Goal: Information Seeking & Learning: Learn about a topic

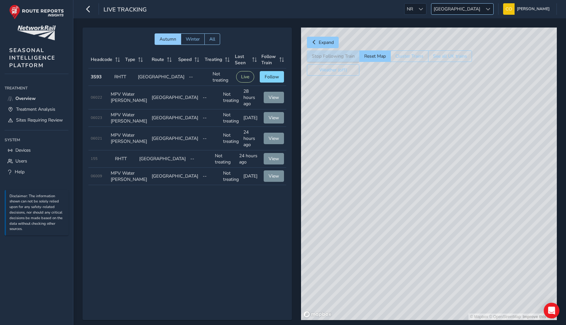
click at [471, 13] on span "[GEOGRAPHIC_DATA]" at bounding box center [456, 9] width 51 height 11
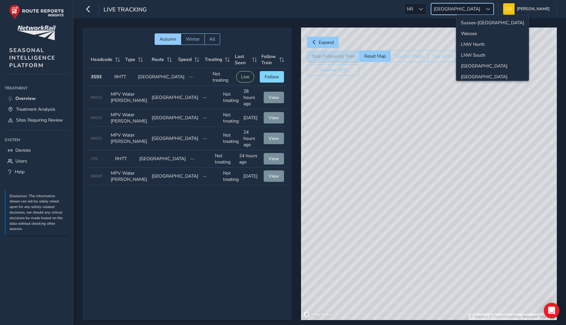
scroll to position [23, 0]
click at [471, 13] on span "[GEOGRAPHIC_DATA]" at bounding box center [456, 9] width 51 height 11
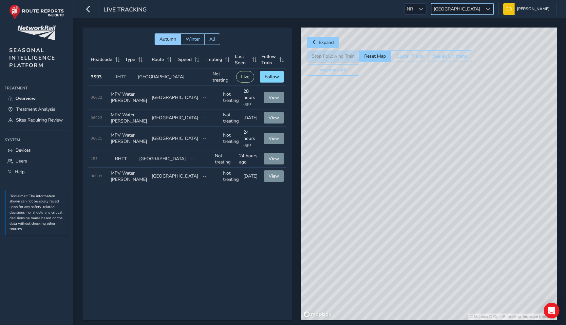
click at [441, 52] on button "See all UK trains" at bounding box center [450, 55] width 44 height 11
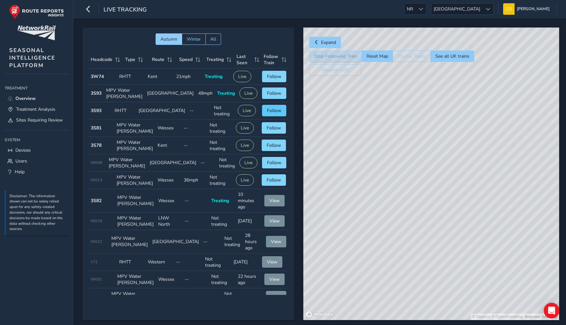
drag, startPoint x: 319, startPoint y: 152, endPoint x: 274, endPoint y: 113, distance: 59.4
click at [274, 113] on div "Autumn Winter All Headcode Type Route Speed Treating Last Seen Follow Train Hea…" at bounding box center [320, 179] width 474 height 302
drag, startPoint x: 430, startPoint y: 204, endPoint x: 366, endPoint y: 184, distance: 66.8
click at [366, 184] on div "© Mapbox © OpenStreetMap Improve this map" at bounding box center [431, 174] width 256 height 292
drag, startPoint x: 424, startPoint y: 223, endPoint x: 384, endPoint y: 223, distance: 39.6
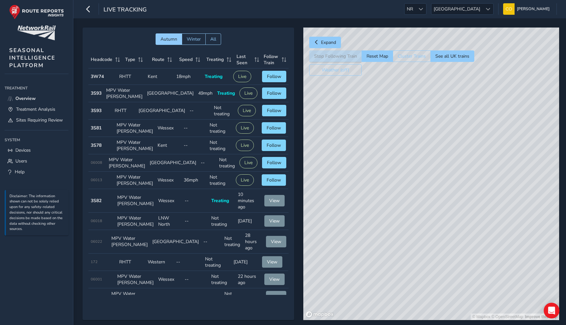
click at [384, 223] on div "© Mapbox © OpenStreetMap Improve this map" at bounding box center [431, 174] width 256 height 292
drag, startPoint x: 384, startPoint y: 223, endPoint x: 363, endPoint y: 224, distance: 21.0
click at [363, 224] on div "© Mapbox © OpenStreetMap Improve this map" at bounding box center [431, 174] width 256 height 292
drag, startPoint x: 348, startPoint y: 236, endPoint x: 457, endPoint y: 214, distance: 111.8
click at [457, 214] on div "© Mapbox © OpenStreetMap Improve this map" at bounding box center [431, 174] width 256 height 292
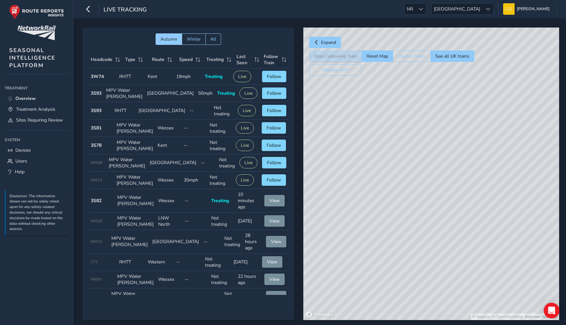
drag, startPoint x: 327, startPoint y: 234, endPoint x: 396, endPoint y: 220, distance: 70.4
click at [396, 220] on div "© Mapbox © OpenStreetMap Improve this map" at bounding box center [431, 174] width 256 height 292
drag, startPoint x: 396, startPoint y: 220, endPoint x: 344, endPoint y: 188, distance: 61.1
click at [344, 188] on div "© Mapbox © OpenStreetMap Improve this map" at bounding box center [431, 174] width 256 height 292
drag, startPoint x: 341, startPoint y: 185, endPoint x: 395, endPoint y: 169, distance: 56.3
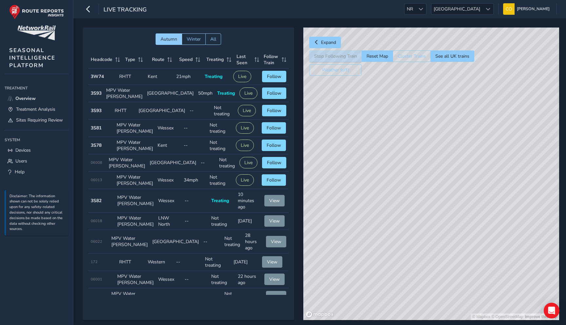
click at [395, 169] on div "© Mapbox © OpenStreetMap Improve this map" at bounding box center [431, 174] width 256 height 292
drag, startPoint x: 366, startPoint y: 175, endPoint x: 417, endPoint y: 157, distance: 54.2
click at [417, 157] on div "© Mapbox © OpenStreetMap Improve this map" at bounding box center [431, 174] width 256 height 292
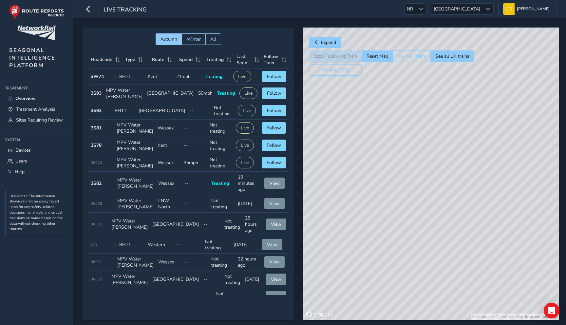
drag, startPoint x: 433, startPoint y: 165, endPoint x: 363, endPoint y: 197, distance: 76.8
click at [363, 197] on div "© Mapbox © OpenStreetMap Improve this map" at bounding box center [431, 174] width 256 height 292
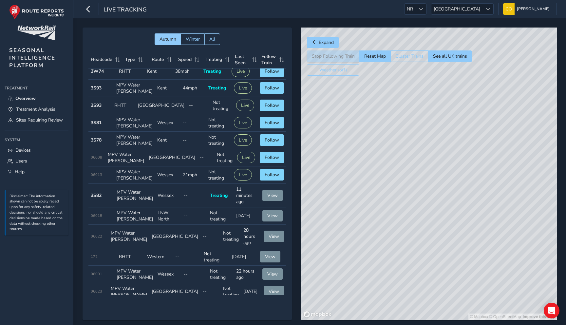
scroll to position [0, 0]
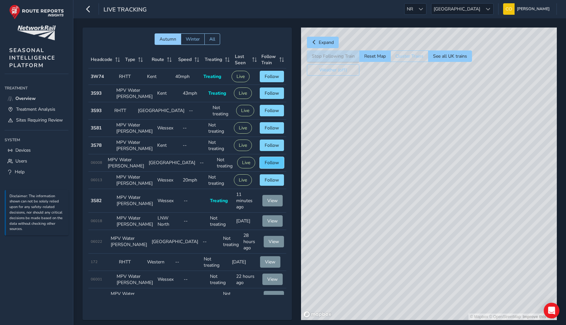
click at [284, 168] on button "Follow" at bounding box center [272, 162] width 24 height 11
click at [373, 58] on button "Reset Map" at bounding box center [374, 55] width 31 height 11
click at [269, 114] on span "Follow" at bounding box center [272, 110] width 14 height 6
click at [270, 166] on span "Follow" at bounding box center [272, 162] width 14 height 6
click at [270, 183] on span "Follow" at bounding box center [272, 180] width 14 height 6
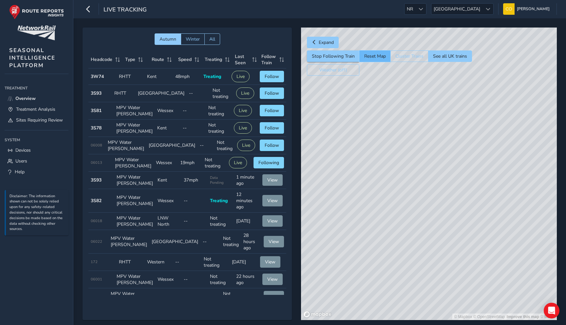
click at [379, 58] on button "Reset Map" at bounding box center [374, 55] width 31 height 11
drag, startPoint x: 414, startPoint y: 171, endPoint x: 344, endPoint y: 79, distance: 115.3
click at [344, 73] on div "Expand Stop Following Train Reset Map Cluster Trains See all UK trains Weather …" at bounding box center [429, 174] width 256 height 292
drag, startPoint x: 396, startPoint y: 233, endPoint x: 322, endPoint y: 104, distance: 148.9
click at [322, 104] on div "© Mapbox © OpenStreetMap Improve this map" at bounding box center [429, 174] width 256 height 292
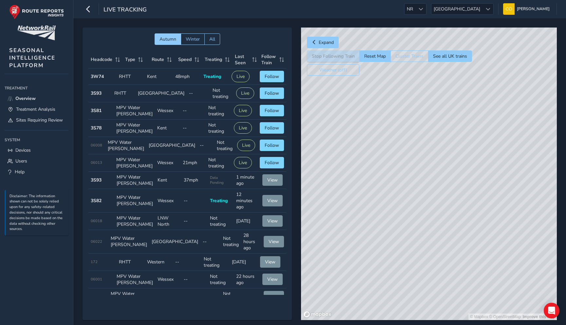
drag, startPoint x: 427, startPoint y: 215, endPoint x: 362, endPoint y: 215, distance: 64.2
click at [362, 215] on div "© Mapbox © OpenStreetMap Improve this map" at bounding box center [429, 174] width 256 height 292
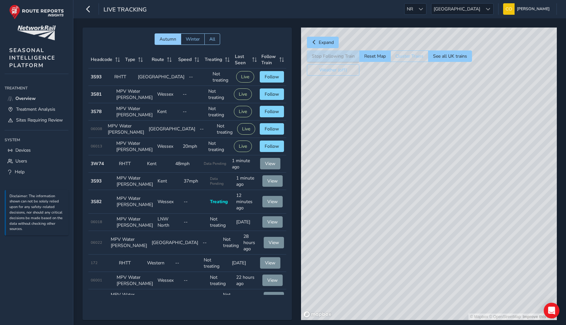
drag, startPoint x: 432, startPoint y: 186, endPoint x: 361, endPoint y: 182, distance: 71.2
click at [361, 182] on div "© Mapbox © OpenStreetMap Improve this map" at bounding box center [429, 174] width 256 height 292
drag, startPoint x: 410, startPoint y: 157, endPoint x: 419, endPoint y: 180, distance: 25.4
click at [419, 180] on div "© Mapbox © OpenStreetMap Improve this map" at bounding box center [429, 174] width 256 height 292
click at [386, 227] on div "© Mapbox © OpenStreetMap Improve this map" at bounding box center [429, 174] width 256 height 292
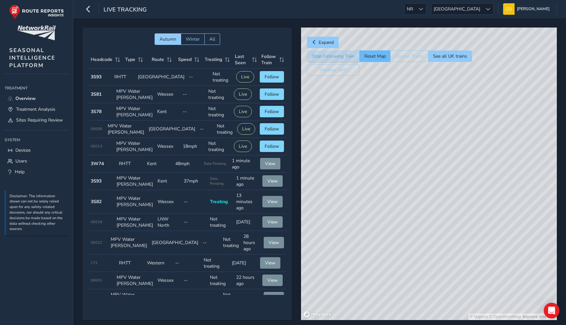
click at [378, 53] on button "Reset Map" at bounding box center [374, 55] width 31 height 11
drag, startPoint x: 438, startPoint y: 226, endPoint x: 340, endPoint y: 91, distance: 166.4
click at [340, 91] on div "© Mapbox © OpenStreetMap Improve this map" at bounding box center [429, 174] width 256 height 292
drag, startPoint x: 414, startPoint y: 254, endPoint x: 322, endPoint y: 69, distance: 206.5
click at [322, 69] on div "Expand Stop Following Train Reset Map Cluster Trains See all UK trains Weather …" at bounding box center [429, 174] width 256 height 292
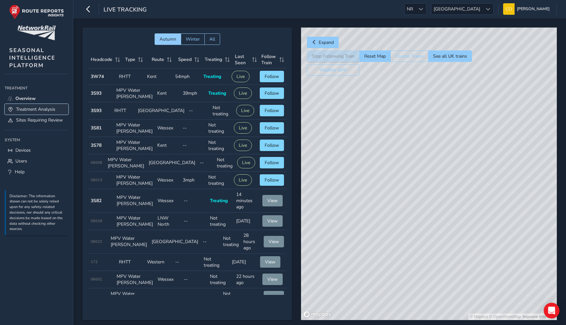
click at [38, 110] on span "Treatment Analysis" at bounding box center [35, 109] width 39 height 6
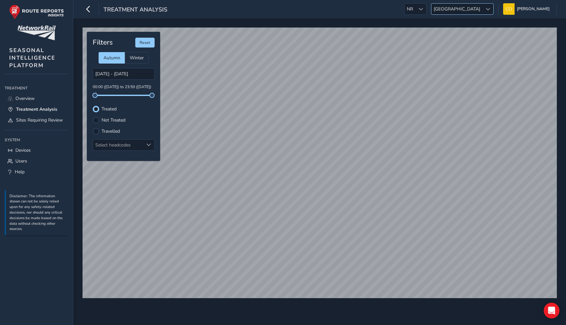
click at [465, 8] on span "[GEOGRAPHIC_DATA]" at bounding box center [456, 9] width 51 height 11
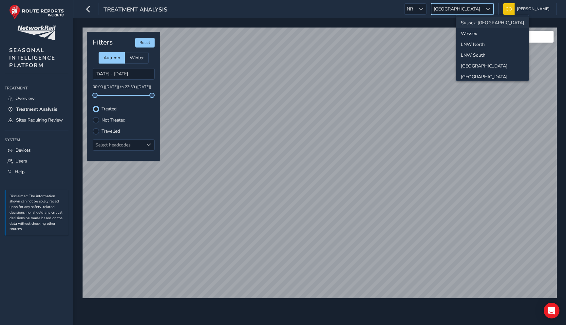
click at [479, 27] on li "Sussex-[GEOGRAPHIC_DATA]" at bounding box center [492, 22] width 72 height 11
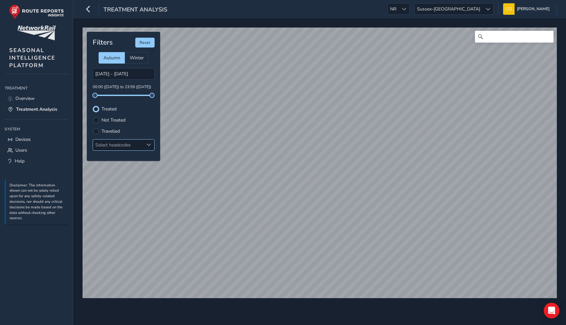
click at [120, 145] on div "Select headcodes" at bounding box center [118, 144] width 50 height 11
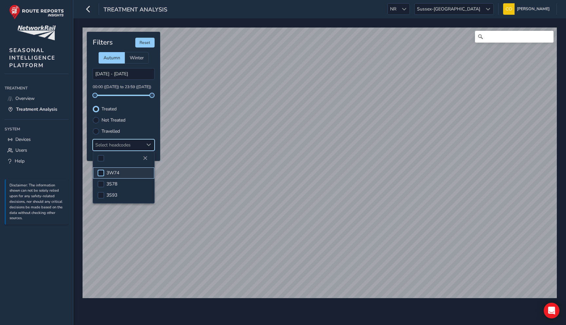
click at [101, 170] on div at bounding box center [101, 173] width 7 height 7
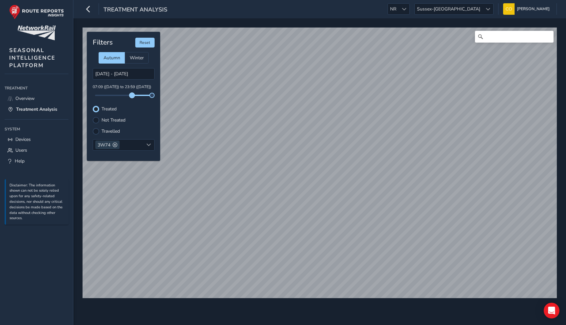
drag, startPoint x: 95, startPoint y: 95, endPoint x: 132, endPoint y: 94, distance: 36.7
click at [132, 94] on span at bounding box center [131, 95] width 5 height 5
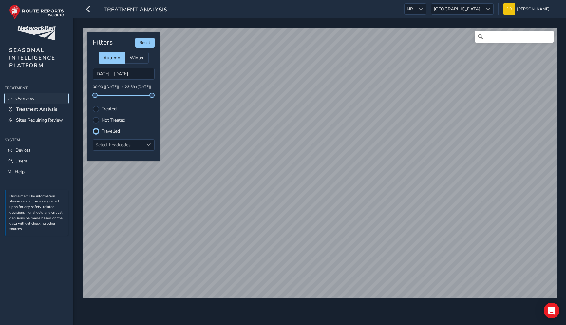
click at [39, 100] on link "Overview" at bounding box center [37, 98] width 64 height 11
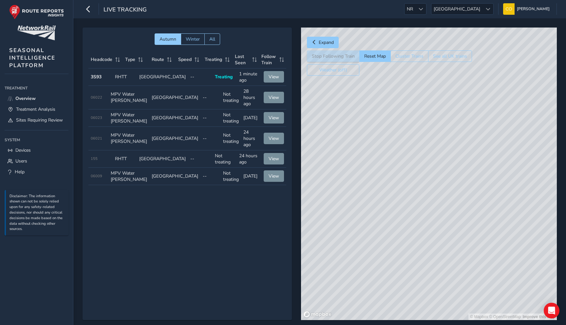
drag, startPoint x: 400, startPoint y: 124, endPoint x: 313, endPoint y: 8, distance: 145.3
click at [313, 8] on div "Live Tracking NR NR Scotland Scotland Connell McLaughlin Colour Scheme: Dark Di…" at bounding box center [319, 169] width 492 height 338
drag, startPoint x: 412, startPoint y: 232, endPoint x: 360, endPoint y: 66, distance: 173.5
click at [360, 66] on div "Expand Stop Following Train Reset Map Cluster Trains See all UK trains Weather …" at bounding box center [429, 174] width 256 height 292
drag, startPoint x: 415, startPoint y: 187, endPoint x: 369, endPoint y: 154, distance: 56.8
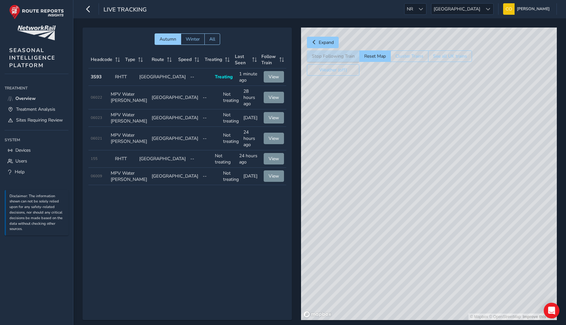
click at [369, 154] on div "© Mapbox © OpenStreetMap Improve this map" at bounding box center [429, 174] width 256 height 292
click at [431, 57] on button "See all UK trains" at bounding box center [450, 55] width 44 height 11
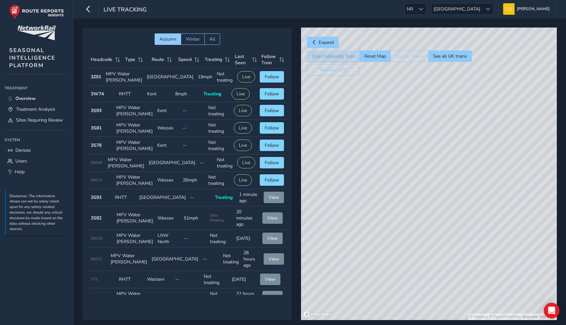
click at [363, 133] on div "© Mapbox © OpenStreetMap Improve this map" at bounding box center [429, 174] width 256 height 292
click at [314, 141] on div "© Mapbox © OpenStreetMap Improve this map" at bounding box center [429, 174] width 256 height 292
click at [407, 156] on div "© Mapbox © OpenStreetMap Improve this map" at bounding box center [429, 174] width 256 height 292
click at [379, 58] on button "Reset Map" at bounding box center [374, 55] width 31 height 11
click at [269, 186] on button "Follow" at bounding box center [272, 179] width 24 height 11
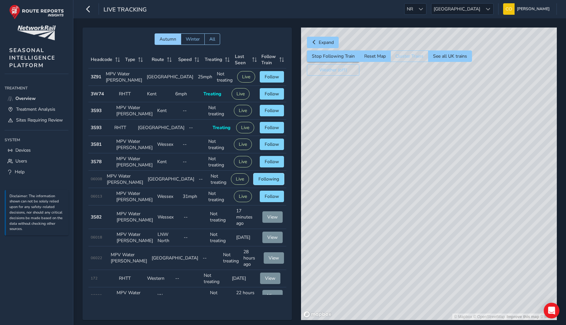
drag, startPoint x: 269, startPoint y: 211, endPoint x: 267, endPoint y: 219, distance: 8.0
click at [268, 199] on span "Follow" at bounding box center [272, 196] width 14 height 6
click at [268, 199] on span "Following" at bounding box center [268, 196] width 21 height 6
click at [385, 56] on button "Reset Map" at bounding box center [374, 55] width 31 height 11
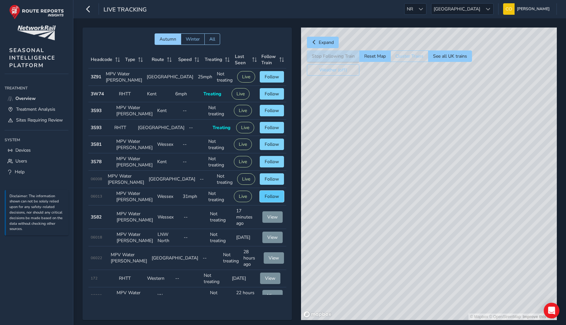
click at [272, 199] on span "Follow" at bounding box center [272, 196] width 14 height 6
drag, startPoint x: 448, startPoint y: 174, endPoint x: 390, endPoint y: 113, distance: 84.5
click at [390, 113] on div "© Mapbox © OpenStreetMap Improve this map" at bounding box center [429, 174] width 256 height 292
